Goal: Find contact information: Find contact information

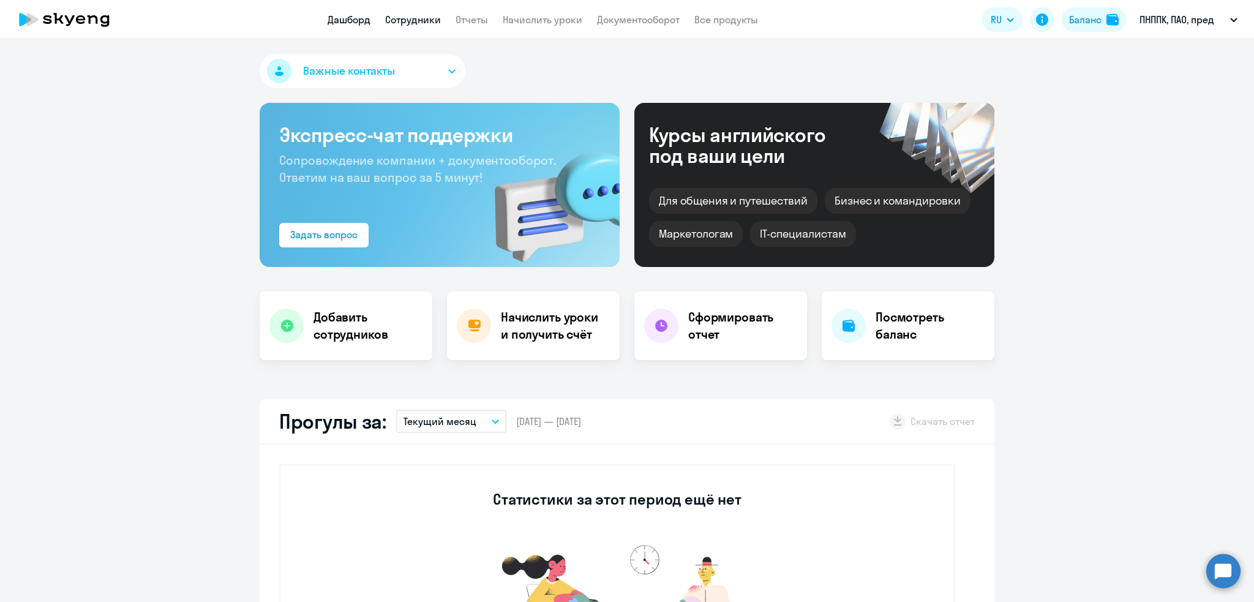
click at [416, 15] on link "Сотрудники" at bounding box center [413, 19] width 56 height 12
select select "30"
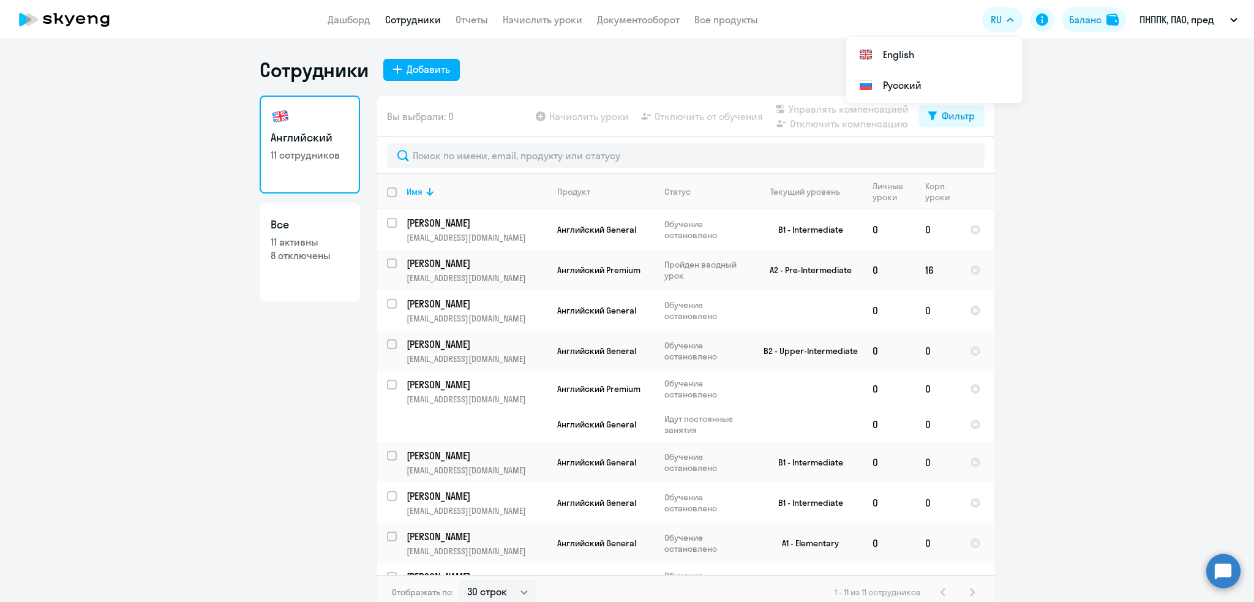
click at [1140, 162] on ng-component "Сотрудники Добавить Английский 11 сотрудников Все 11 активны 8 отключены Вы выб…" at bounding box center [627, 334] width 1254 height 552
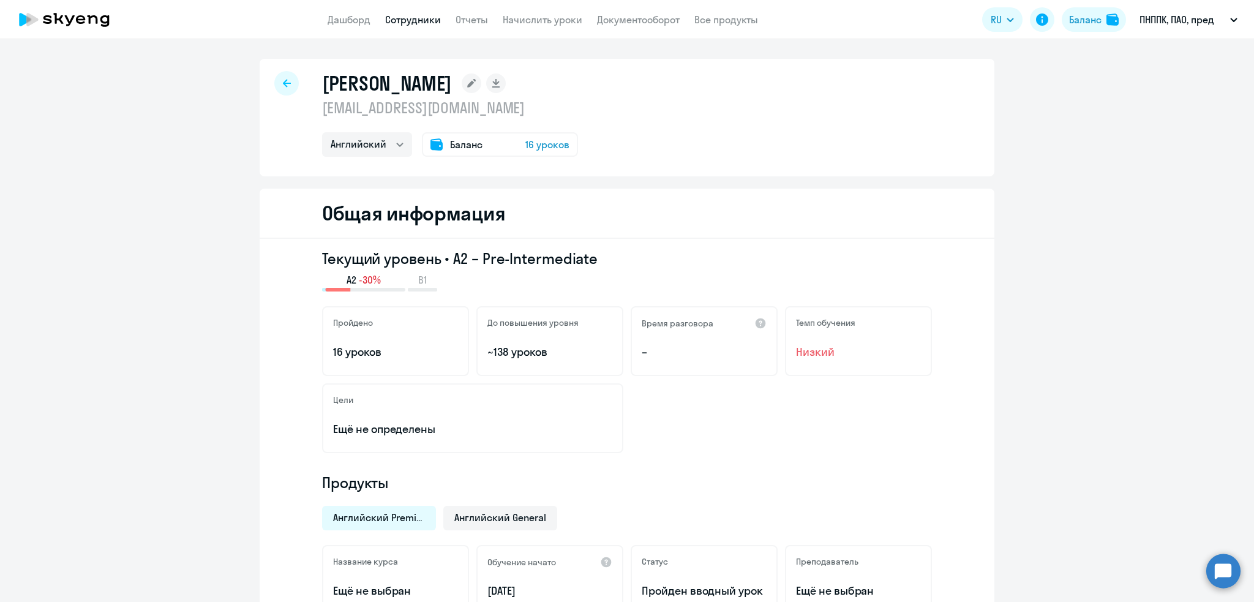
select select "english"
drag, startPoint x: 523, startPoint y: 109, endPoint x: 201, endPoint y: 94, distance: 322.3
click at [394, 108] on p "[EMAIL_ADDRESS][DOMAIN_NAME]" at bounding box center [450, 108] width 256 height 20
drag, startPoint x: 323, startPoint y: 108, endPoint x: 501, endPoint y: 111, distance: 177.5
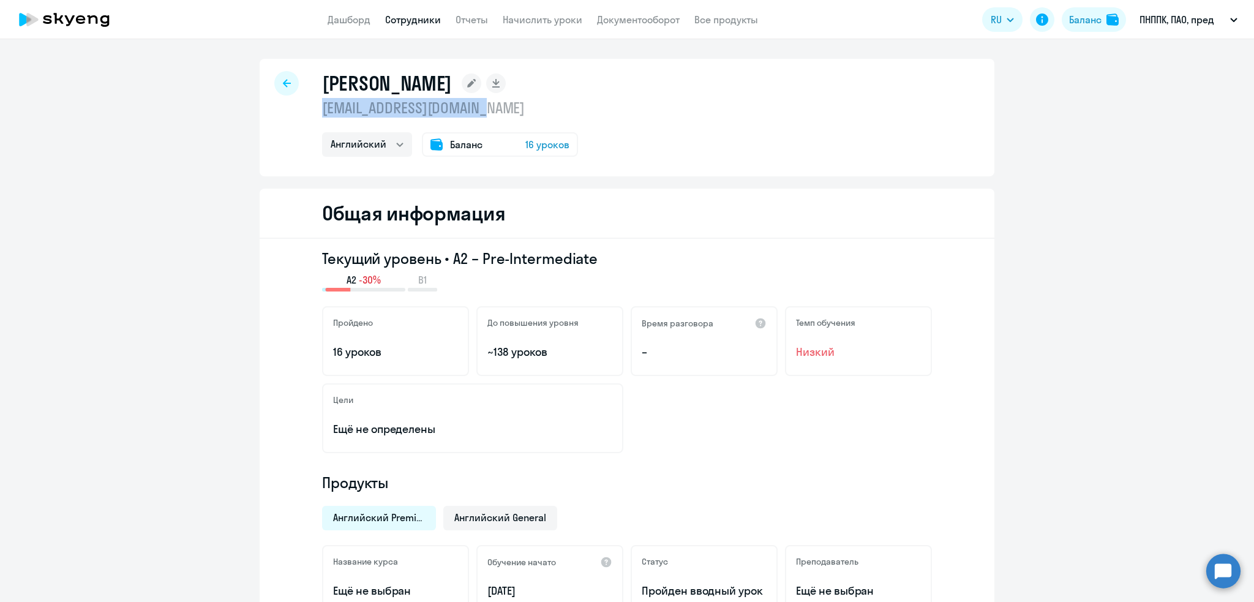
click at [501, 111] on div "Федотов Вячеслав Сергеевич fedotovslavas@yandex.ru Английский Баланс 16 уроков" at bounding box center [627, 118] width 735 height 118
copy p "[EMAIL_ADDRESS][DOMAIN_NAME]"
